Goal: Obtain resource: Obtain resource

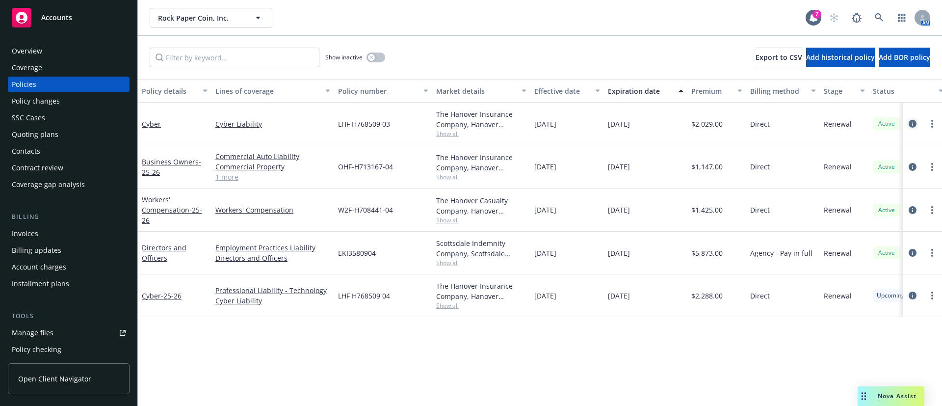
click at [912, 122] on icon "circleInformation" at bounding box center [913, 124] width 8 height 8
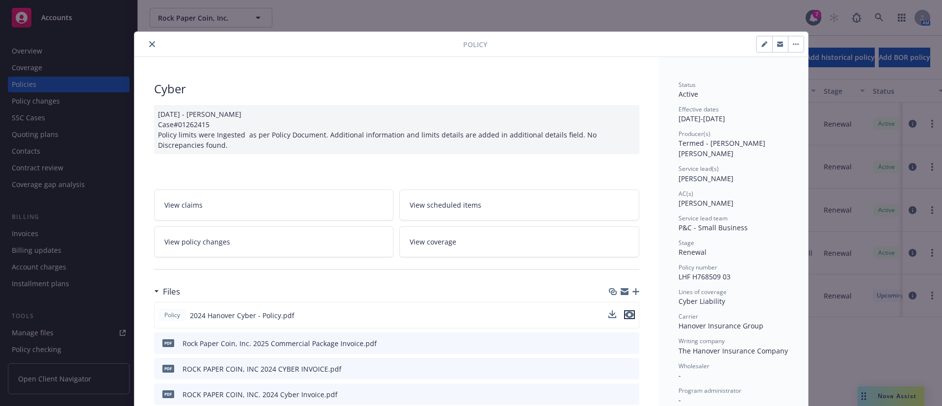
click at [626, 316] on icon "preview file" at bounding box center [629, 314] width 9 height 7
click at [149, 44] on icon "close" at bounding box center [152, 44] width 6 height 6
